Goal: Transaction & Acquisition: Purchase product/service

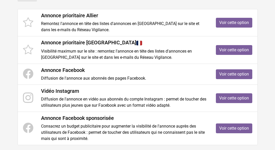
scroll to position [103, 0]
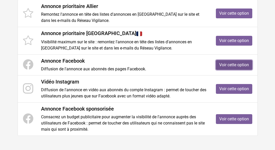
click at [224, 65] on link "Voir cette option" at bounding box center [234, 65] width 36 height 10
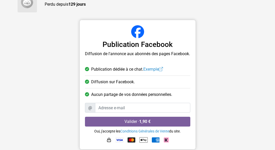
scroll to position [59, 0]
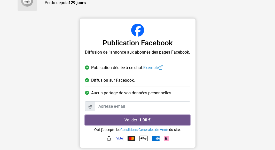
click at [129, 118] on button "Valider · 1,90 €" at bounding box center [137, 121] width 105 height 10
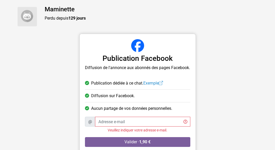
scroll to position [52, 0]
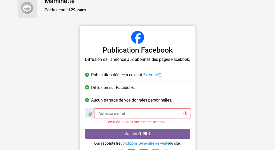
click at [116, 110] on input "Adresse e-mail" at bounding box center [142, 114] width 95 height 10
type input "becassine1303@gmail.com"
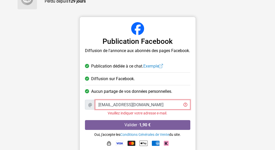
scroll to position [65, 0]
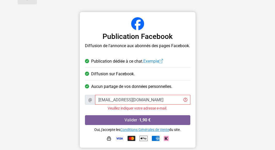
click at [138, 130] on link "Conditions Générales de Vente" at bounding box center [144, 130] width 49 height 4
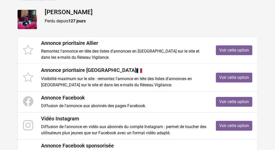
scroll to position [78, 0]
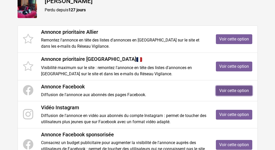
click at [232, 89] on link "Voir cette option" at bounding box center [234, 91] width 36 height 10
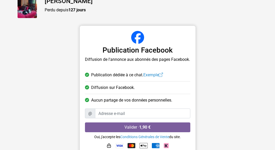
scroll to position [59, 0]
